Goal: Find specific page/section: Find specific page/section

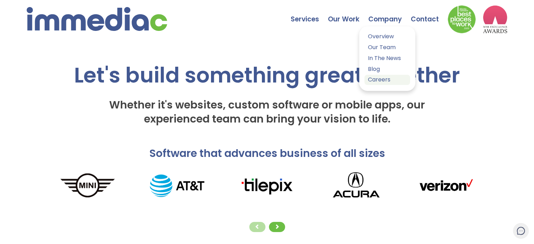
click at [377, 80] on link "Careers" at bounding box center [388, 80] width 46 height 10
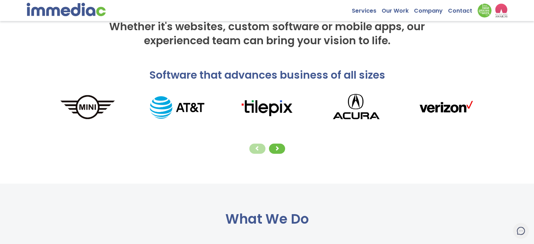
scroll to position [79, 0]
click at [280, 149] on div at bounding box center [277, 148] width 16 height 10
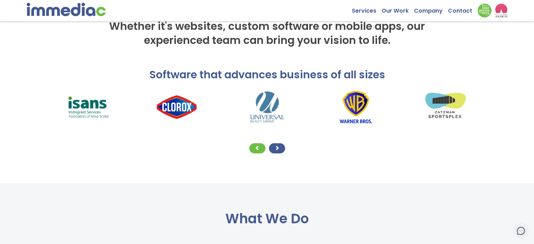
click at [280, 149] on div at bounding box center [277, 148] width 16 height 10
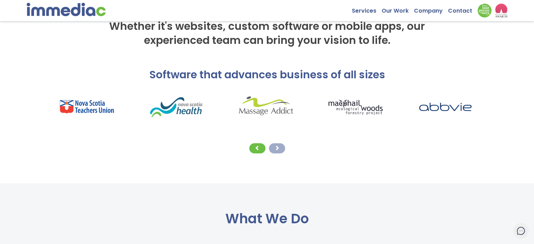
click at [280, 149] on div at bounding box center [277, 148] width 16 height 10
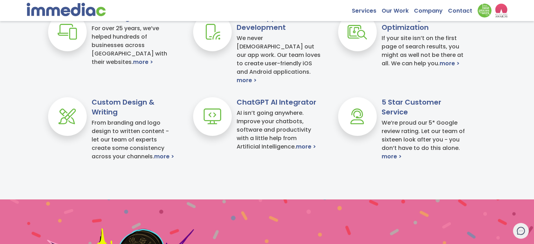
scroll to position [280, 0]
